Goal: Transaction & Acquisition: Purchase product/service

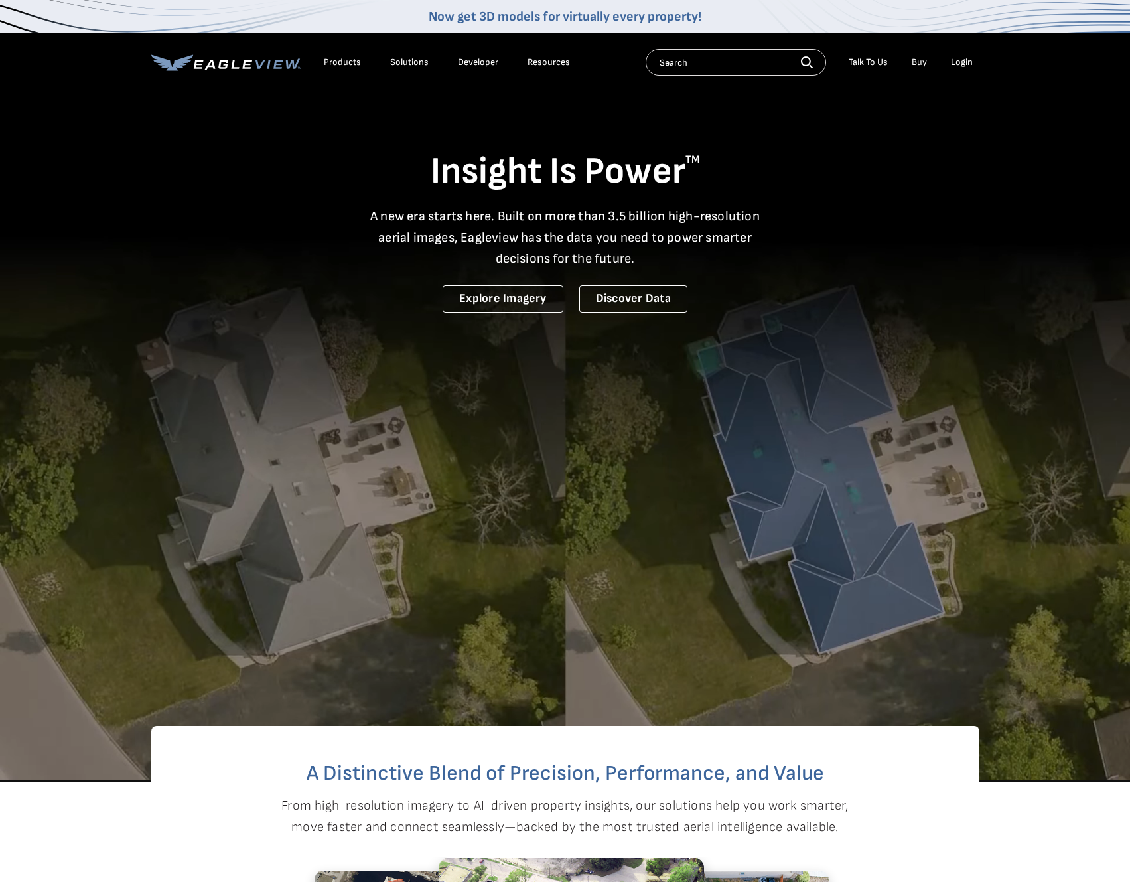
click at [961, 64] on div "Login" at bounding box center [962, 62] width 22 height 12
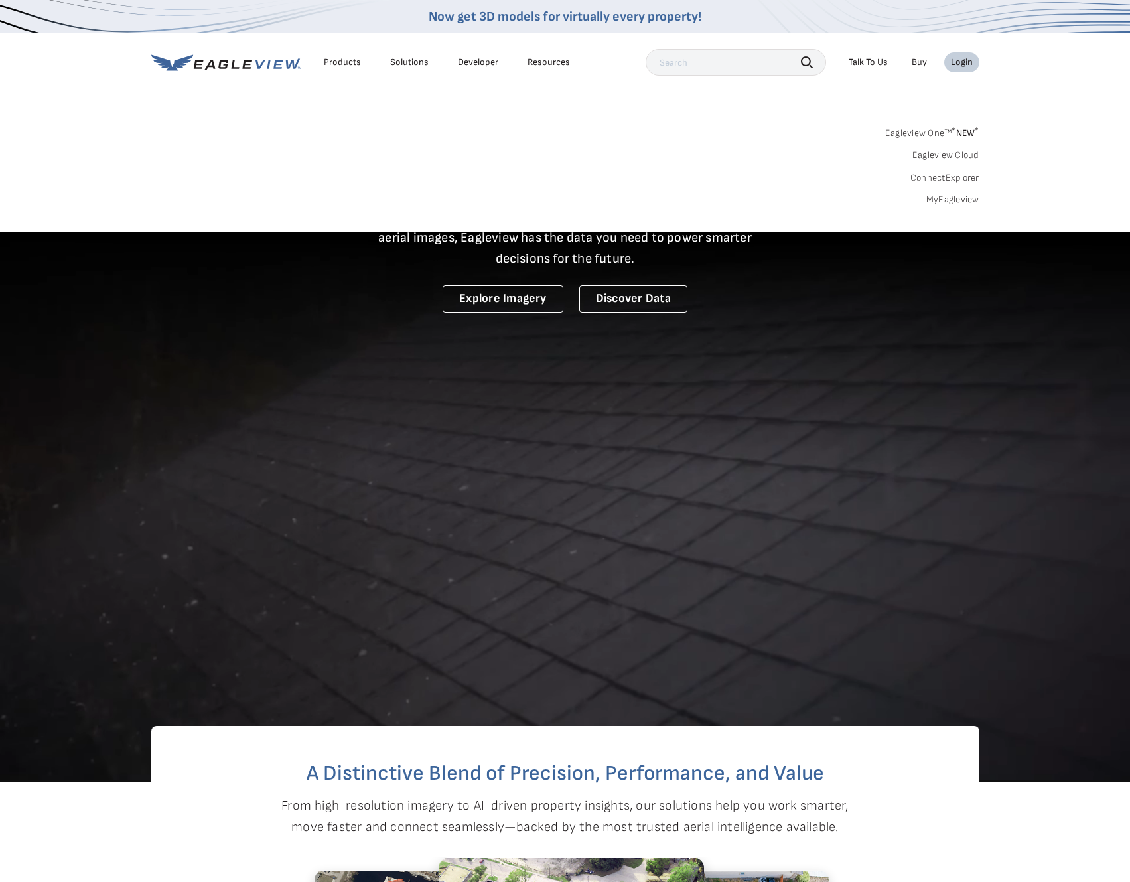
click at [959, 195] on link "MyEagleview" at bounding box center [952, 200] width 53 height 12
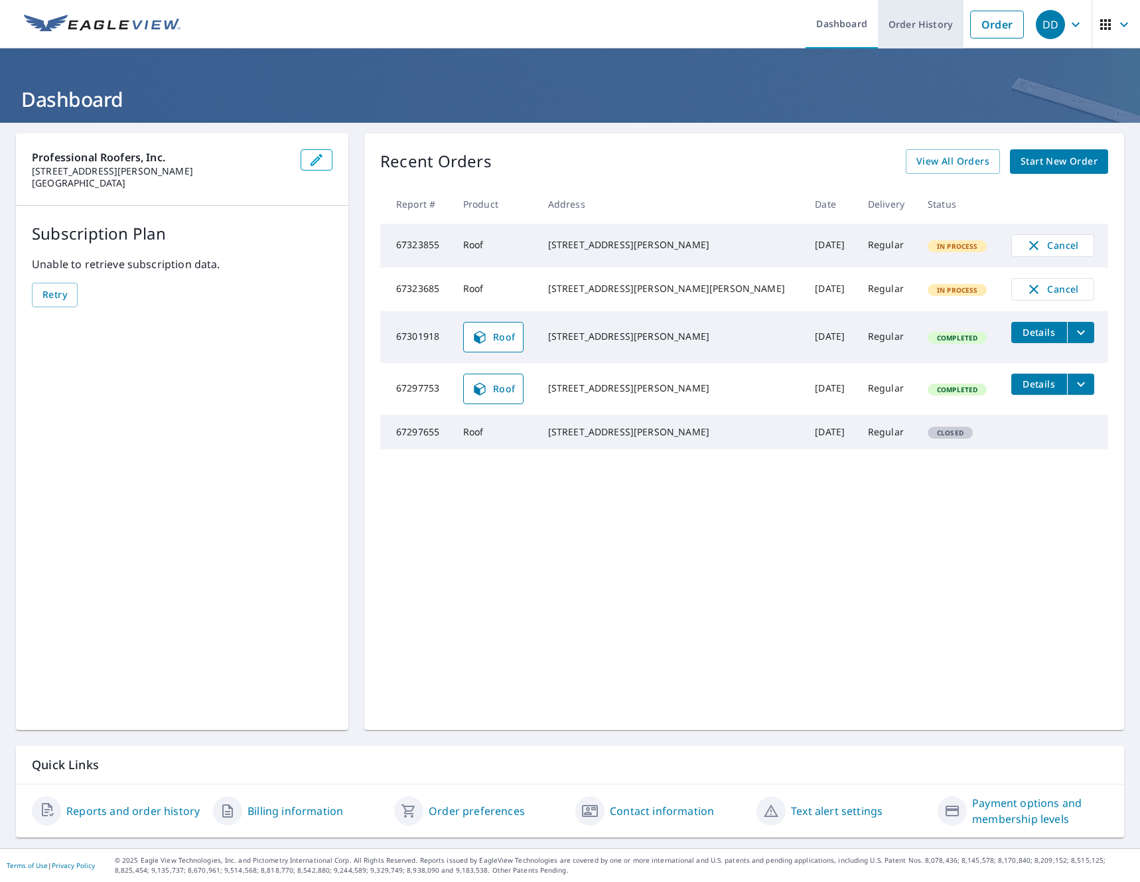
click at [900, 33] on link "Order History" at bounding box center [921, 24] width 86 height 48
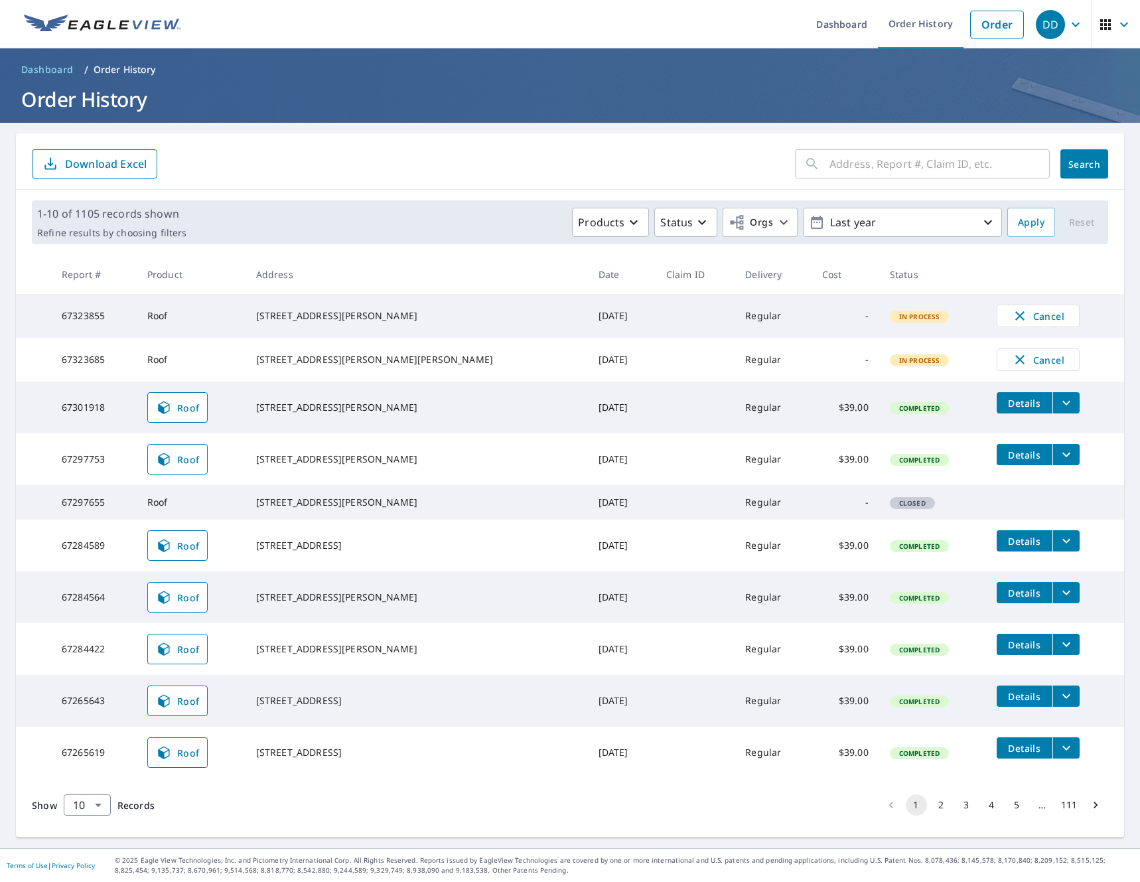
click at [856, 161] on input "text" at bounding box center [939, 163] width 220 height 37
type input "900 wyntree"
click button "Search" at bounding box center [1084, 163] width 48 height 29
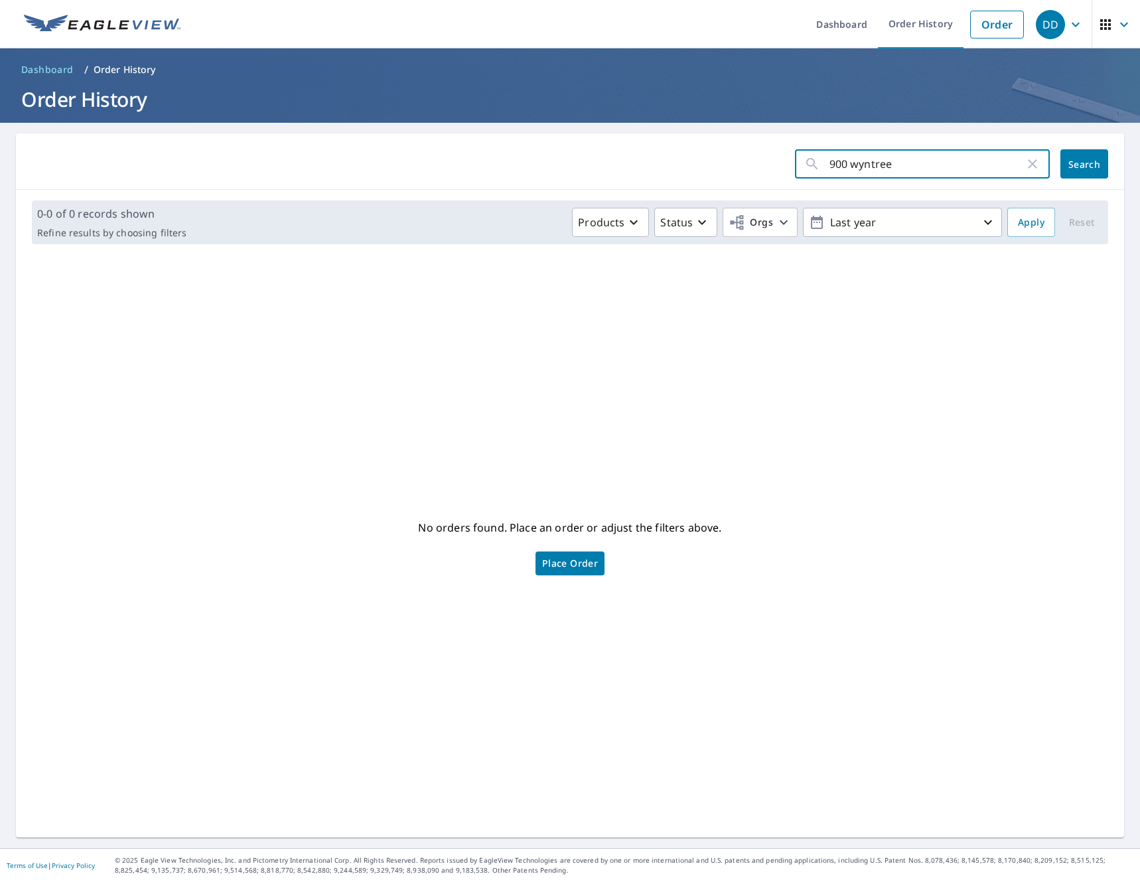
click at [864, 175] on input "900 wyntree" at bounding box center [926, 163] width 195 height 37
click at [642, 392] on div "No orders found. Place an order or adjust the filters above. Place Order" at bounding box center [570, 545] width 1087 height 561
click at [992, 25] on link "Order" at bounding box center [997, 25] width 54 height 28
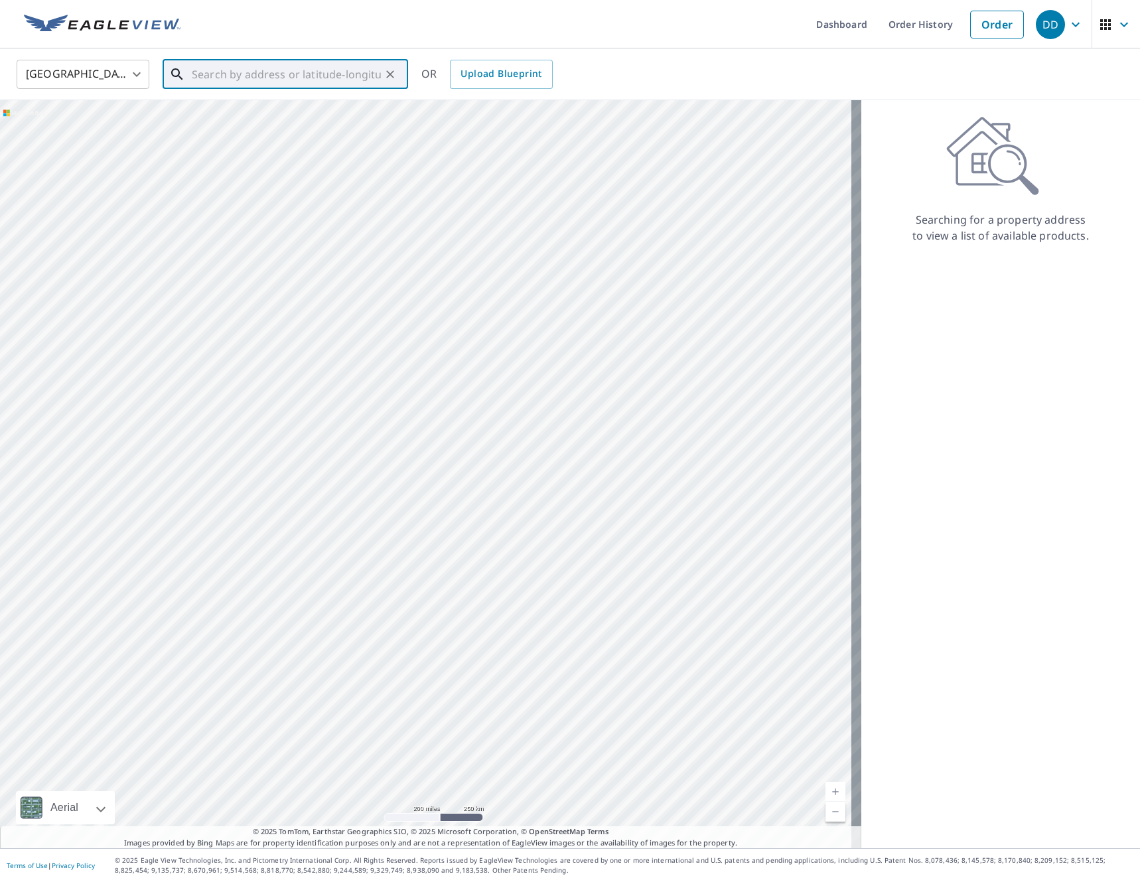
click at [318, 77] on input "text" at bounding box center [286, 74] width 189 height 37
paste input "900 Wyntree S"
click at [281, 126] on p "Hermitage, TN 37076" at bounding box center [293, 127] width 208 height 13
type input "900 Wyntree S Hermitage, TN 37076"
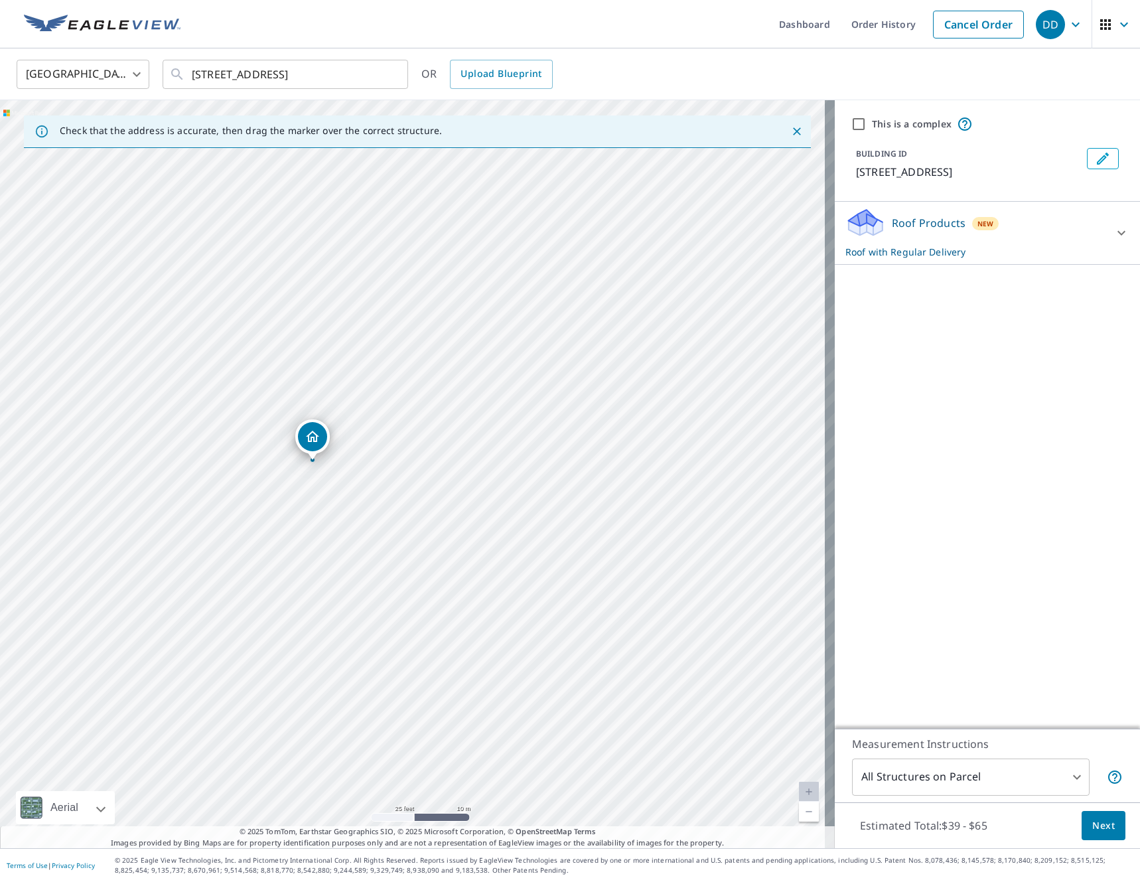
click at [1099, 827] on span "Next" at bounding box center [1103, 825] width 23 height 17
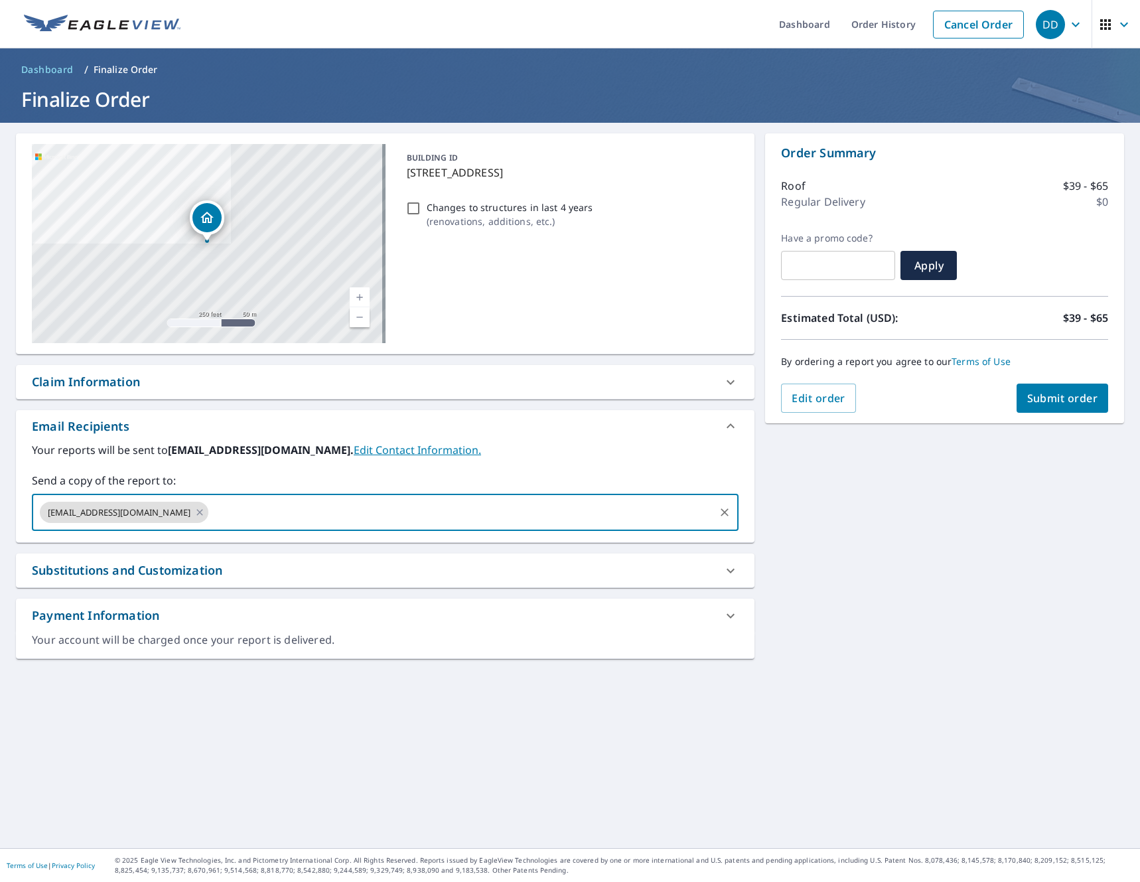
click at [293, 514] on input "text" at bounding box center [461, 512] width 502 height 25
type input "trey@proroofersinc.com"
checkbox input "true"
type input "chris@proroofersinc.com"
click at [1046, 399] on span "Submit order" at bounding box center [1062, 398] width 71 height 15
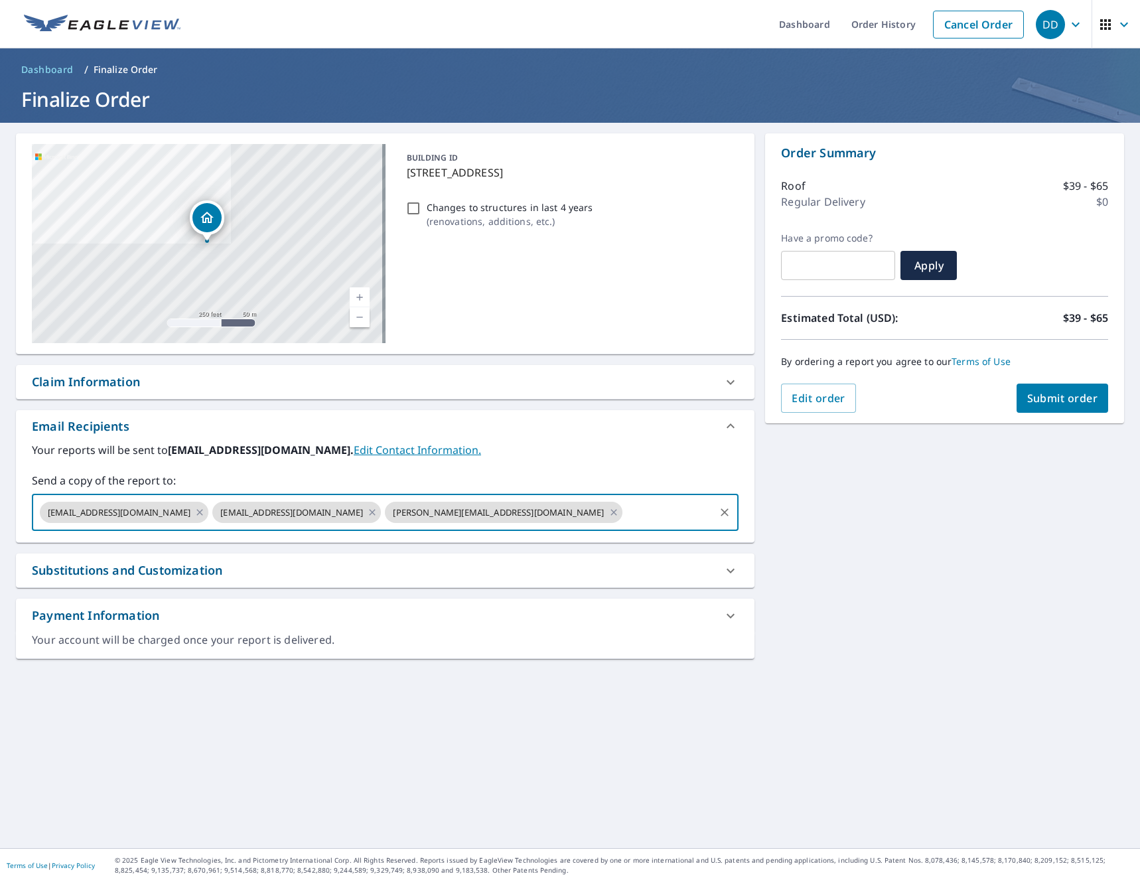
checkbox input "true"
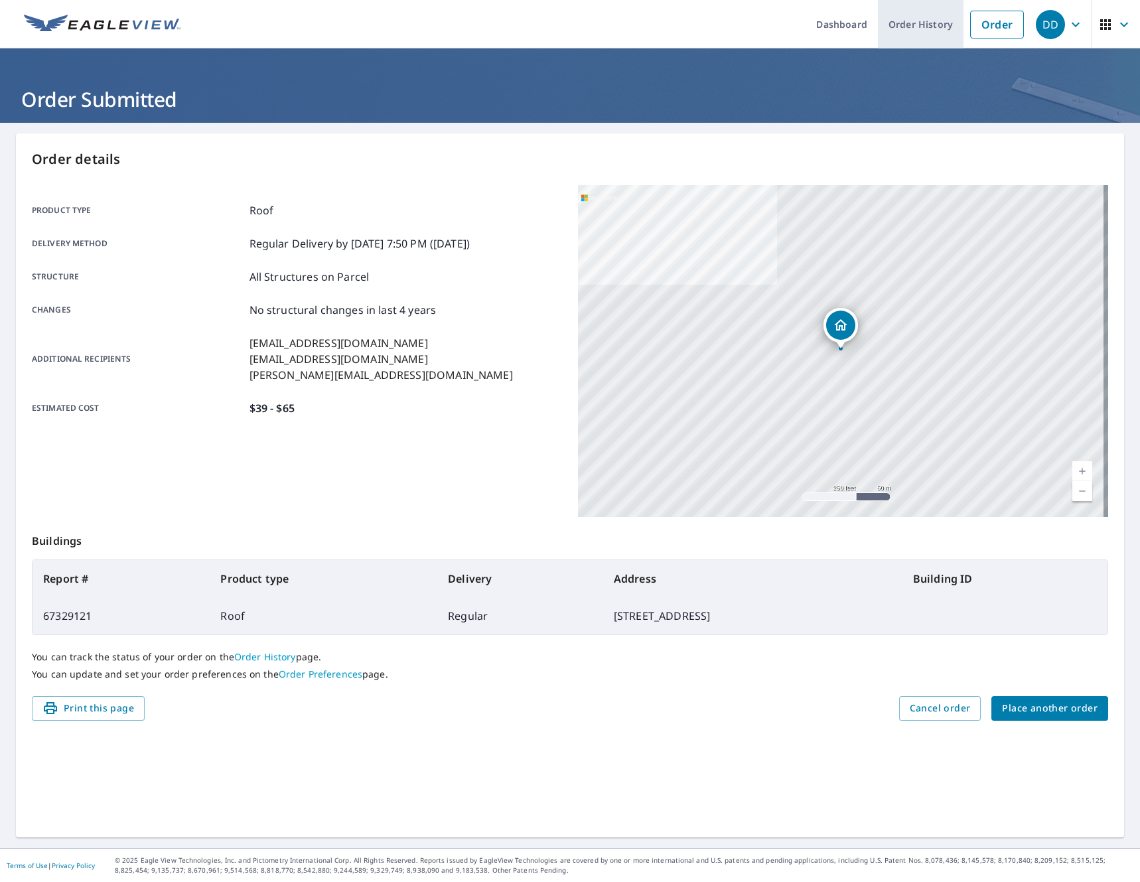
click at [902, 19] on link "Order History" at bounding box center [921, 24] width 86 height 48
